Goal: Transaction & Acquisition: Purchase product/service

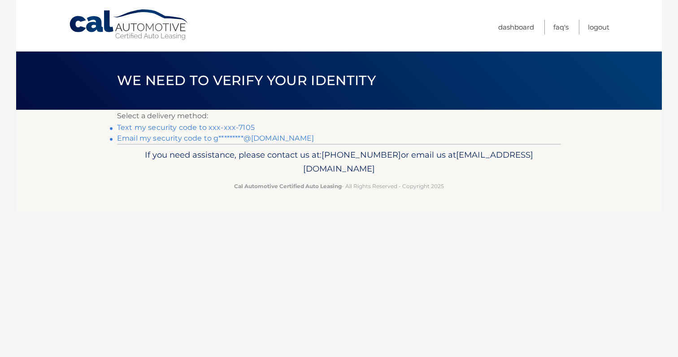
click at [191, 128] on link "Text my security code to xxx-xxx-7105" at bounding box center [186, 127] width 138 height 9
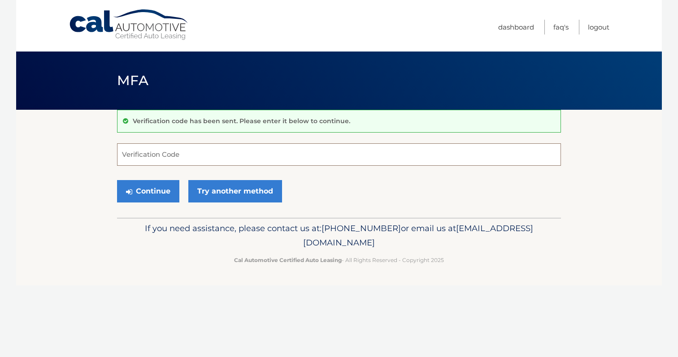
click at [160, 158] on input "Verification Code" at bounding box center [339, 154] width 444 height 22
type input "069136"
click at [153, 194] on button "Continue" at bounding box center [148, 191] width 62 height 22
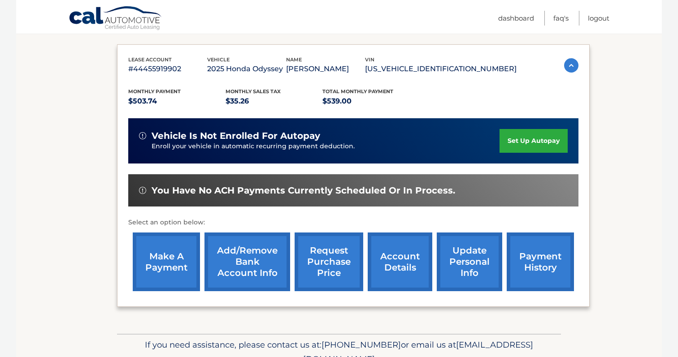
scroll to position [151, 0]
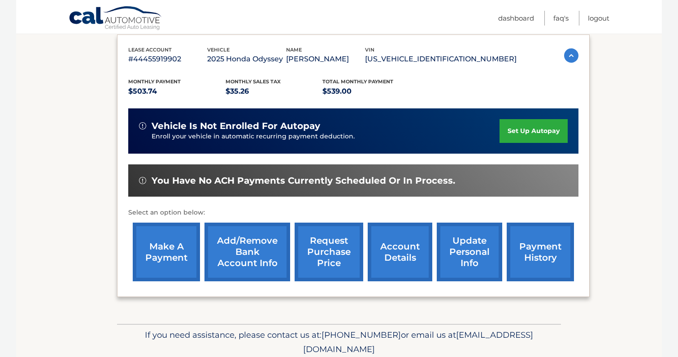
click at [170, 252] on link "make a payment" at bounding box center [166, 252] width 67 height 59
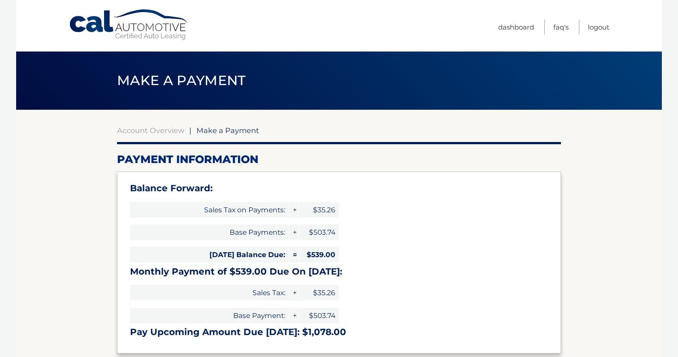
select select "ZjQ4N2FiNTctYWY2MC00Y2FmLThkMDItNGVmMTk3MzdjYTY0"
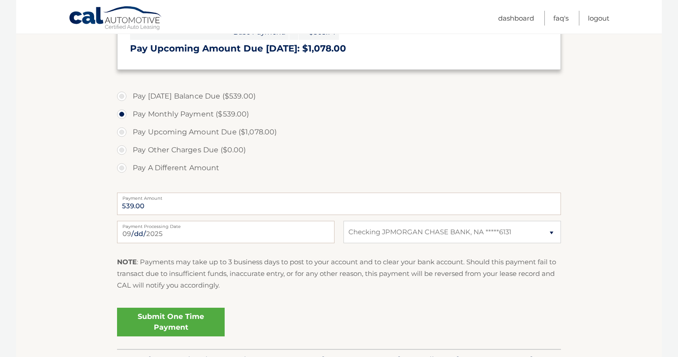
scroll to position [291, 0]
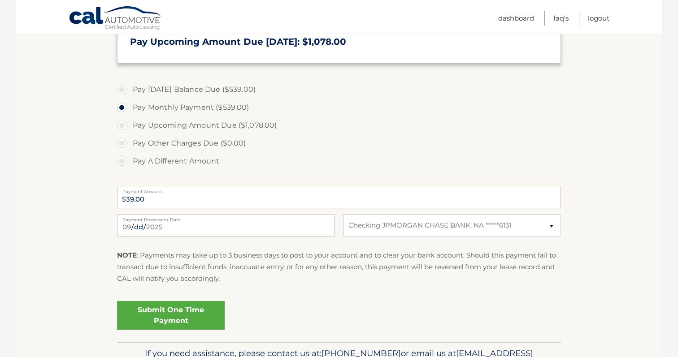
click at [184, 314] on link "Submit One Time Payment" at bounding box center [171, 315] width 108 height 29
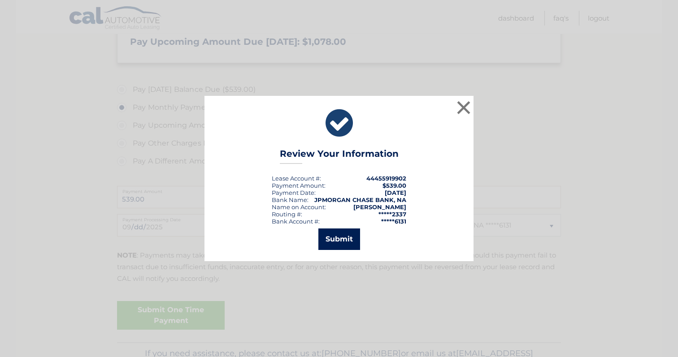
click at [336, 244] on button "Submit" at bounding box center [339, 240] width 42 height 22
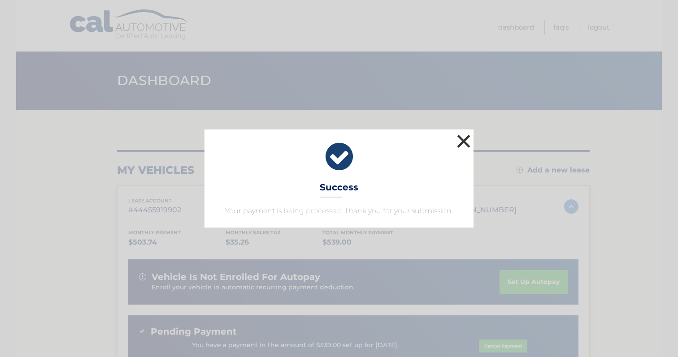
click at [460, 141] on button "×" at bounding box center [464, 141] width 18 height 18
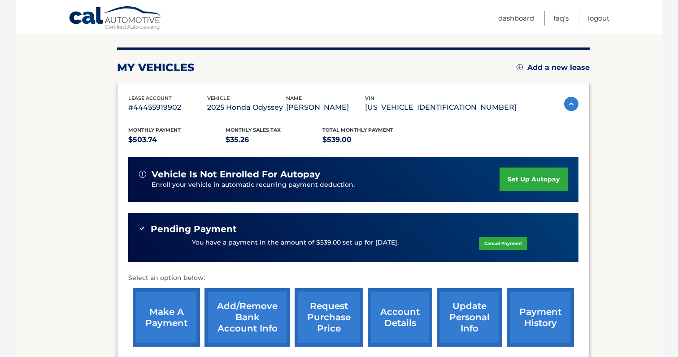
scroll to position [203, 0]
